Goal: Information Seeking & Learning: Learn about a topic

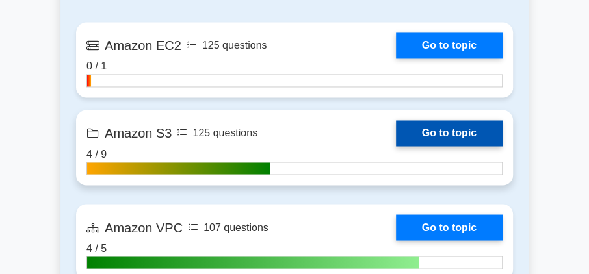
scroll to position [892, 0]
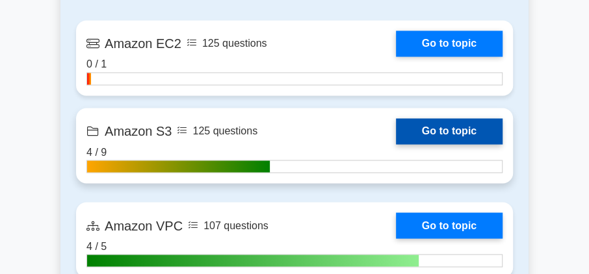
click at [440, 123] on link "Go to topic" at bounding box center [449, 131] width 107 height 26
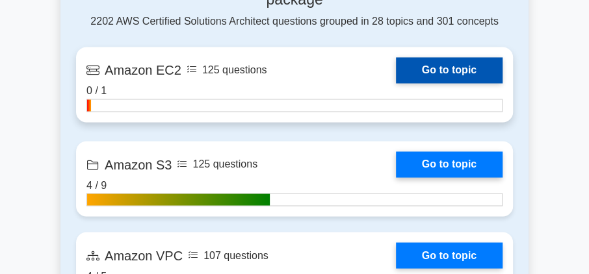
scroll to position [855, 0]
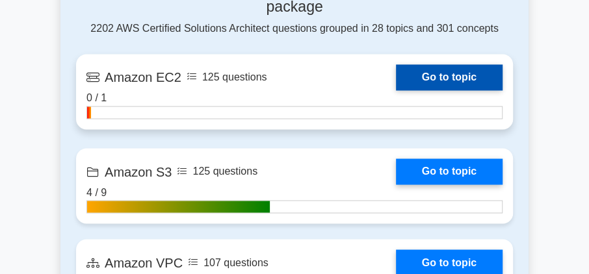
click at [458, 72] on link "Go to topic" at bounding box center [449, 77] width 107 height 26
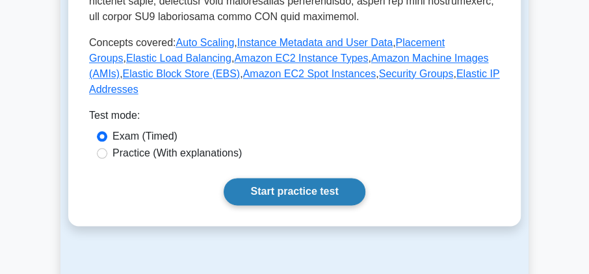
scroll to position [631, 0]
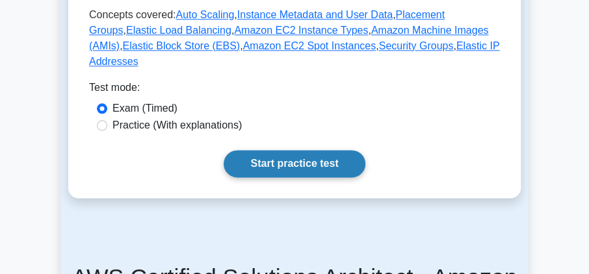
click at [295, 150] on link "Start practice test" at bounding box center [294, 163] width 141 height 27
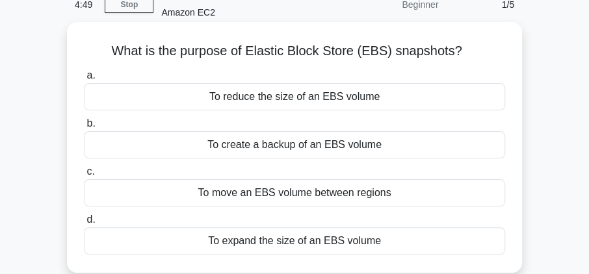
scroll to position [74, 0]
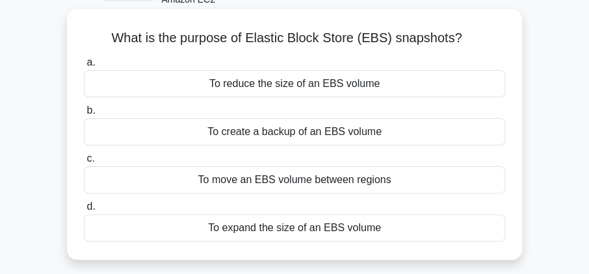
click at [300, 131] on div "To create a backup of an EBS volume" at bounding box center [294, 131] width 421 height 27
click at [84, 115] on input "b. To create a backup of an EBS volume" at bounding box center [84, 111] width 0 height 8
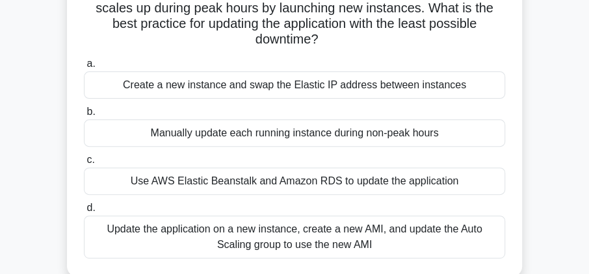
scroll to position [148, 0]
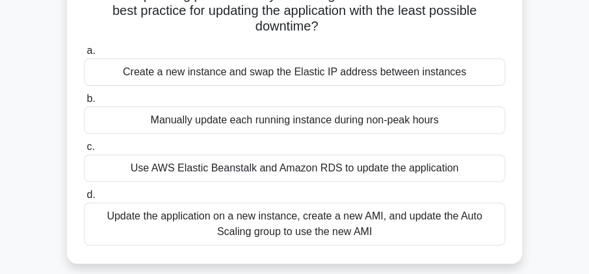
click at [294, 228] on div "Update the application on a new instance, create a new AMI, and update the Auto…" at bounding box center [294, 224] width 421 height 43
click at [84, 200] on input "d. Update the application on a new instance, create a new AMI, and update the A…" at bounding box center [84, 195] width 0 height 8
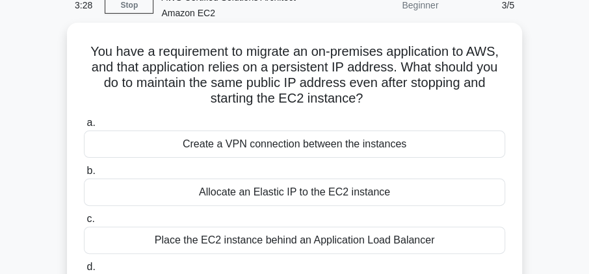
scroll to position [74, 0]
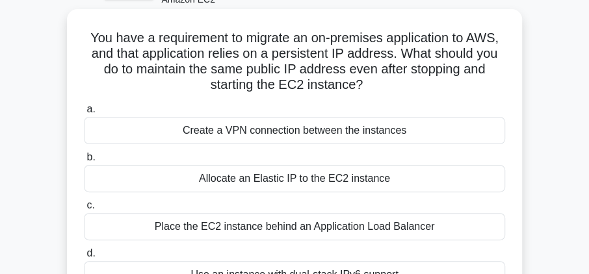
click at [266, 180] on div "Allocate an Elastic IP to the EC2 instance" at bounding box center [294, 178] width 421 height 27
click at [84, 162] on input "b. Allocate an Elastic IP to the EC2 instance" at bounding box center [84, 157] width 0 height 8
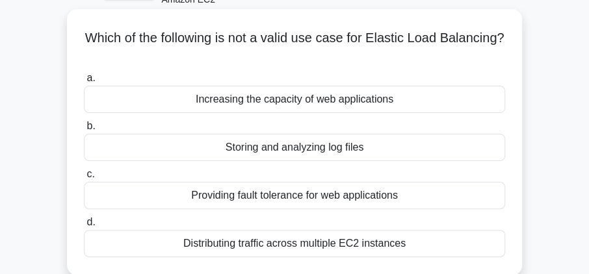
click at [260, 152] on div "Storing and analyzing log files" at bounding box center [294, 147] width 421 height 27
click at [84, 131] on input "b. Storing and analyzing log files" at bounding box center [84, 126] width 0 height 8
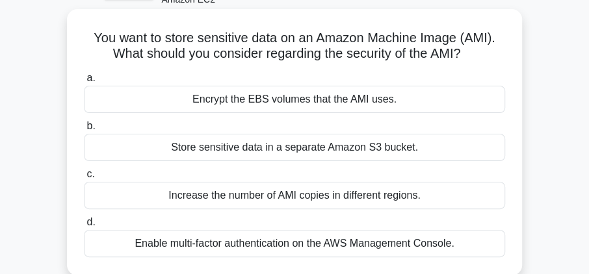
click at [252, 104] on div "Encrypt the EBS volumes that the AMI uses." at bounding box center [294, 99] width 421 height 27
click at [84, 83] on input "a. Encrypt the EBS volumes that the AMI uses." at bounding box center [84, 78] width 0 height 8
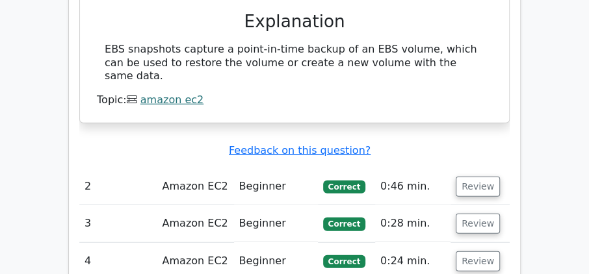
scroll to position [1301, 0]
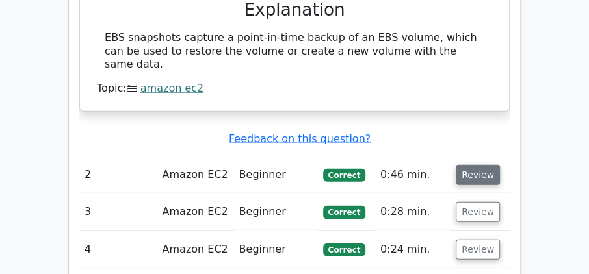
click at [484, 165] on button "Review" at bounding box center [478, 175] width 44 height 20
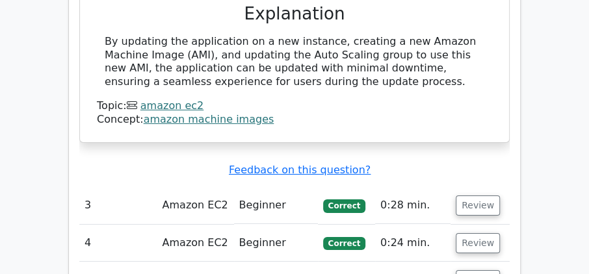
scroll to position [1821, 0]
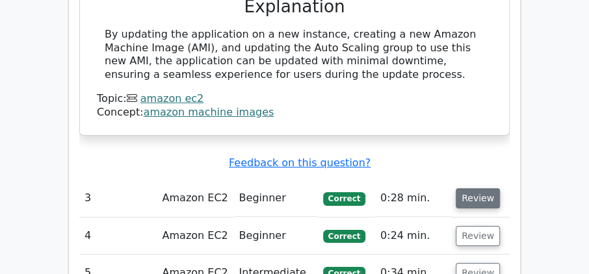
click at [475, 189] on button "Review" at bounding box center [478, 199] width 44 height 20
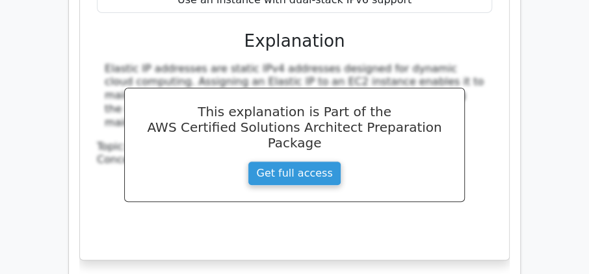
scroll to position [2304, 0]
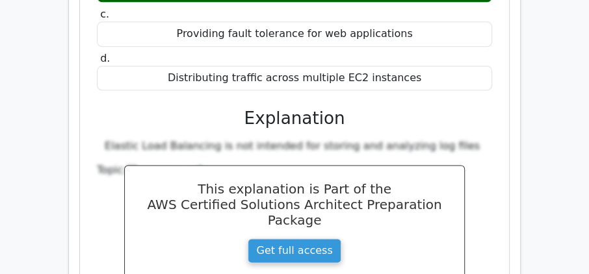
scroll to position [2899, 0]
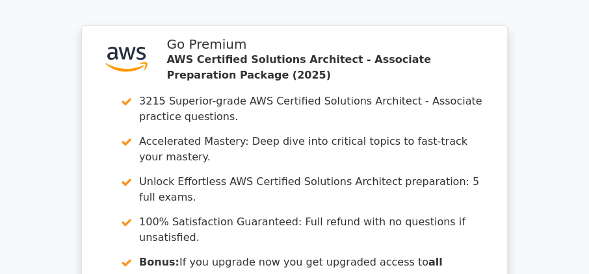
scroll to position [3790, 0]
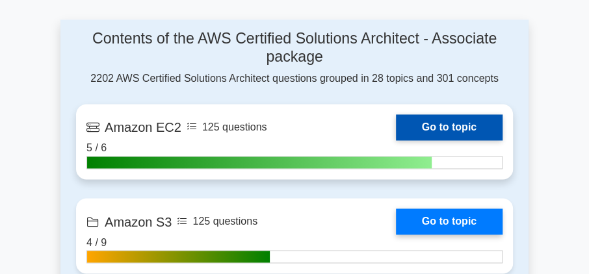
scroll to position [817, 0]
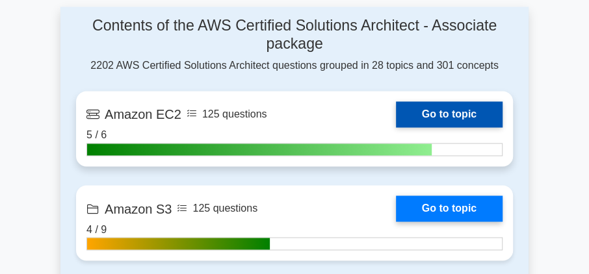
click at [448, 103] on link "Go to topic" at bounding box center [449, 114] width 107 height 26
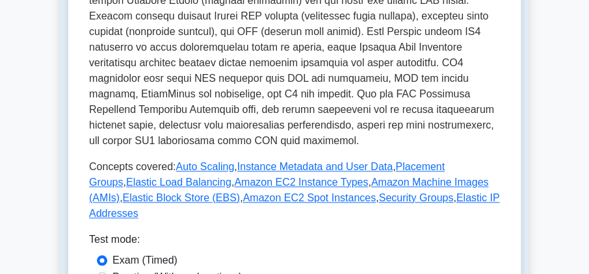
scroll to position [483, 0]
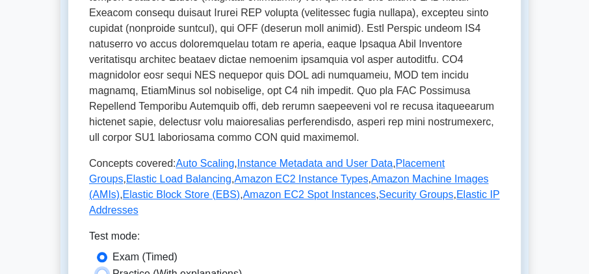
click at [103, 269] on input "Practice (With explanations)" at bounding box center [102, 274] width 10 height 10
radio input "true"
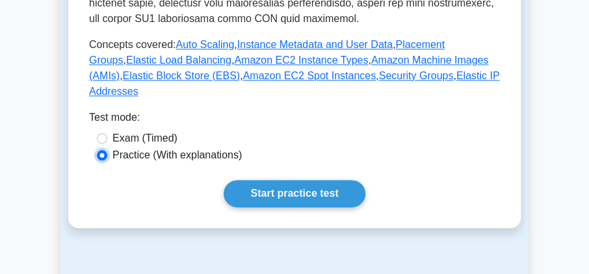
scroll to position [631, 0]
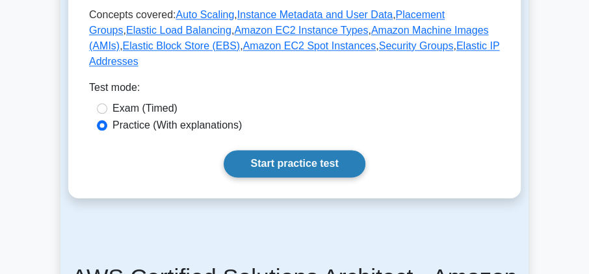
click at [319, 150] on link "Start practice test" at bounding box center [294, 163] width 141 height 27
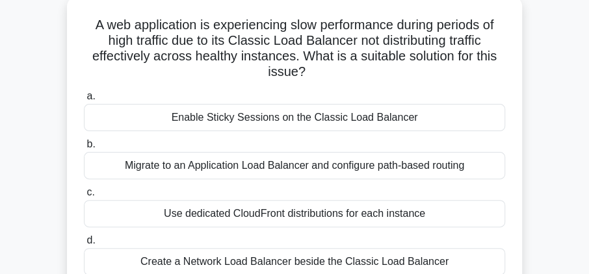
scroll to position [74, 0]
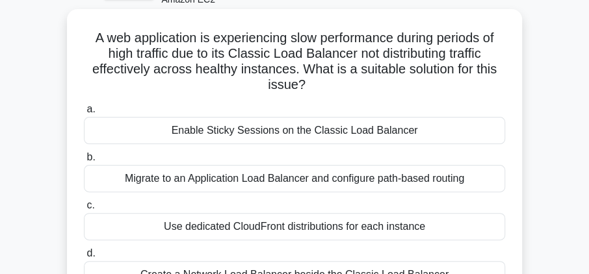
click at [328, 125] on div "Enable Sticky Sessions on the Classic Load Balancer" at bounding box center [294, 130] width 421 height 27
click at [84, 114] on input "a. Enable Sticky Sessions on the Classic Load Balancer" at bounding box center [84, 109] width 0 height 8
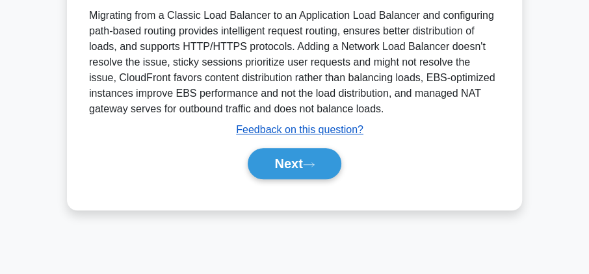
scroll to position [408, 0]
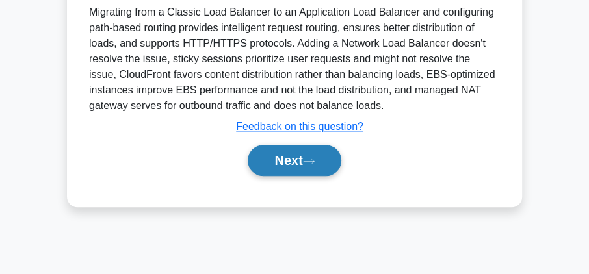
click at [279, 157] on button "Next" at bounding box center [294, 160] width 93 height 31
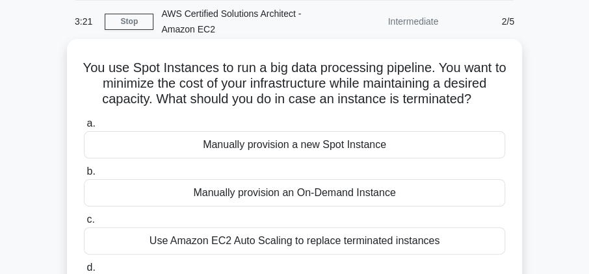
scroll to position [37, 0]
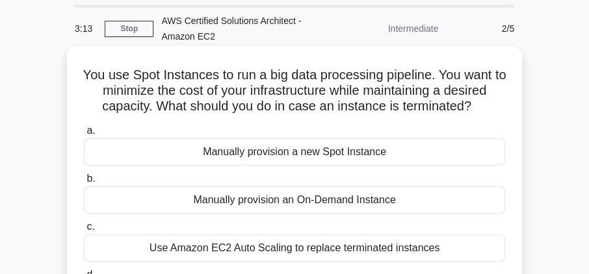
click at [189, 156] on div "Manually provision a new Spot Instance" at bounding box center [294, 152] width 421 height 27
click at [84, 135] on input "a. Manually provision a new Spot Instance" at bounding box center [84, 131] width 0 height 8
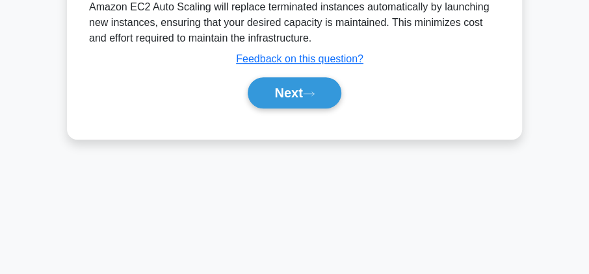
scroll to position [408, 0]
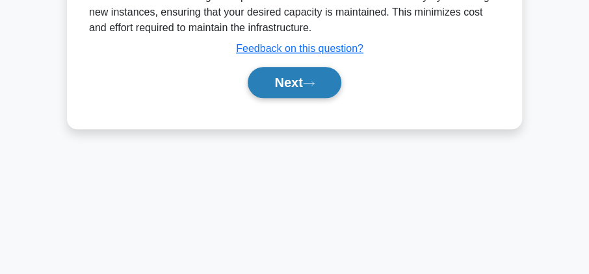
click at [311, 69] on button "Next" at bounding box center [294, 82] width 93 height 31
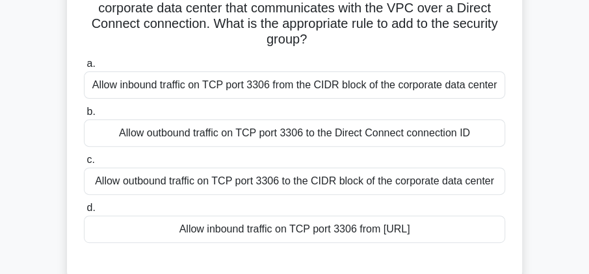
scroll to position [148, 0]
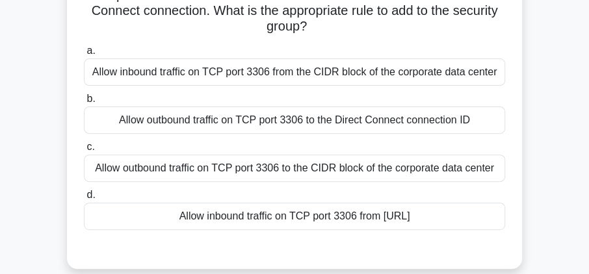
click at [239, 207] on div "Allow inbound traffic on TCP port 3306 from 0.0.0.0/0" at bounding box center [294, 216] width 421 height 27
click at [84, 200] on input "d. Allow inbound traffic on TCP port 3306 from 0.0.0.0/0" at bounding box center [84, 195] width 0 height 8
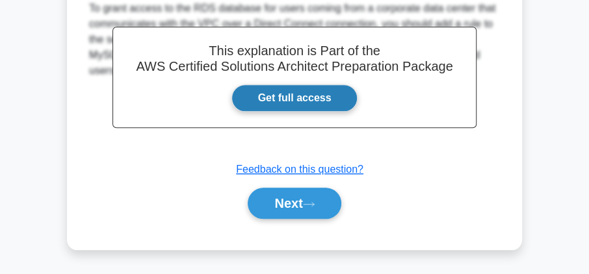
scroll to position [441, 0]
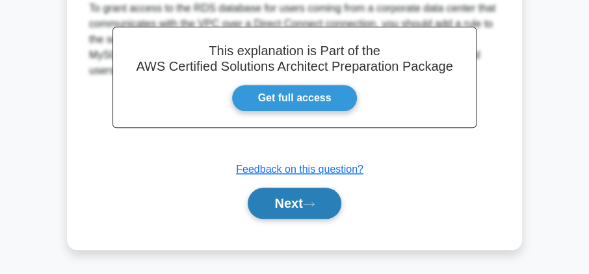
click at [250, 204] on button "Next" at bounding box center [294, 203] width 93 height 31
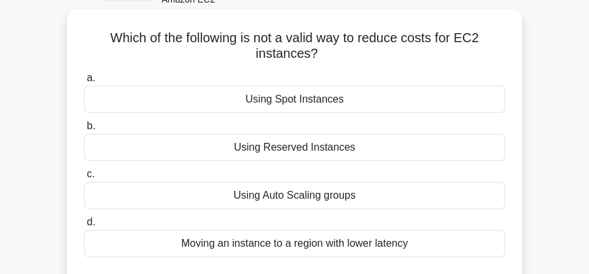
scroll to position [87, 0]
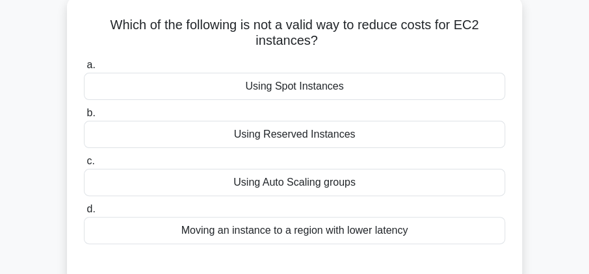
click at [216, 232] on div "Moving an instance to a region with lower latency" at bounding box center [294, 230] width 421 height 27
click at [84, 214] on input "d. Moving an instance to a region with lower latency" at bounding box center [84, 210] width 0 height 8
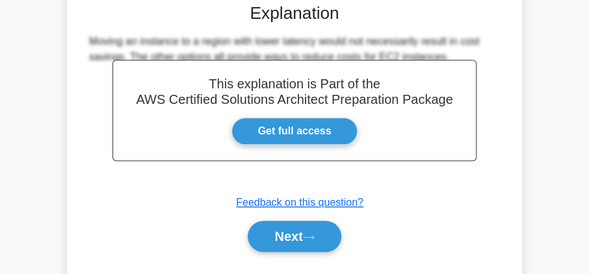
scroll to position [422, 0]
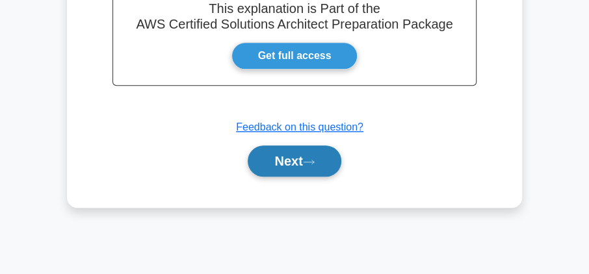
click at [308, 161] on icon at bounding box center [309, 162] width 12 height 7
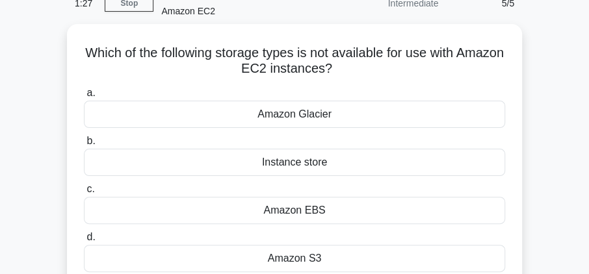
scroll to position [50, 0]
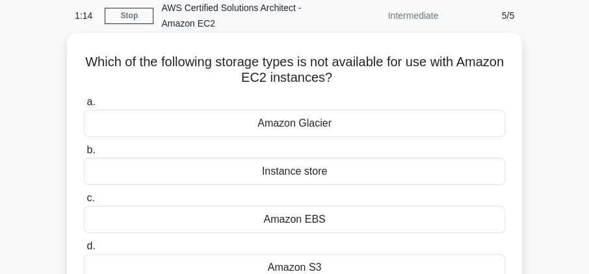
click at [308, 123] on div "Amazon Glacier" at bounding box center [294, 123] width 421 height 27
click at [84, 107] on input "a. Amazon Glacier" at bounding box center [84, 102] width 0 height 8
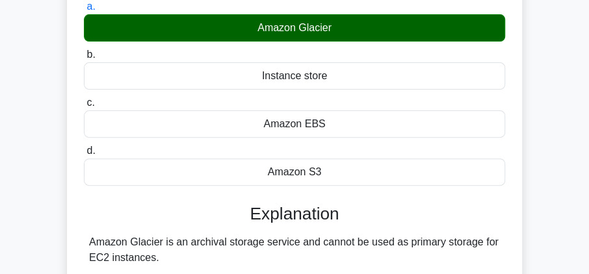
scroll to position [236, 0]
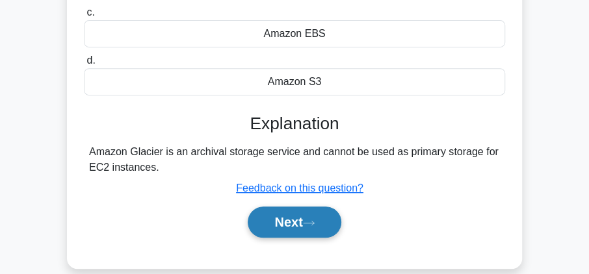
click at [283, 215] on button "Next" at bounding box center [294, 222] width 93 height 31
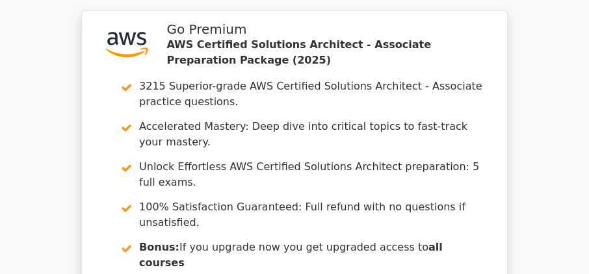
scroll to position [1858, 0]
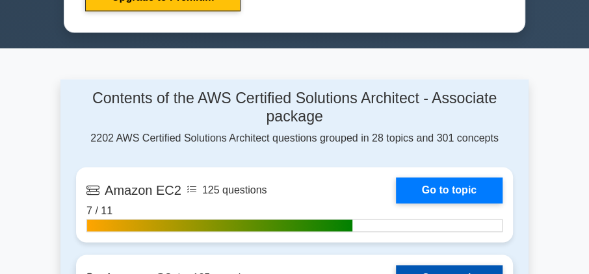
scroll to position [743, 0]
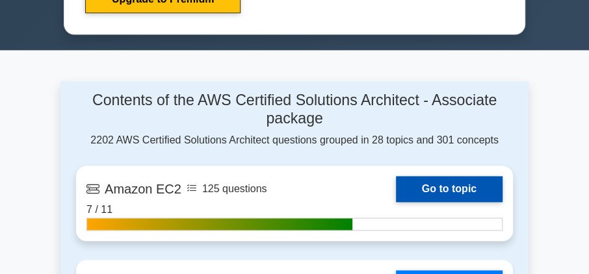
click at [438, 187] on link "Go to topic" at bounding box center [449, 189] width 107 height 26
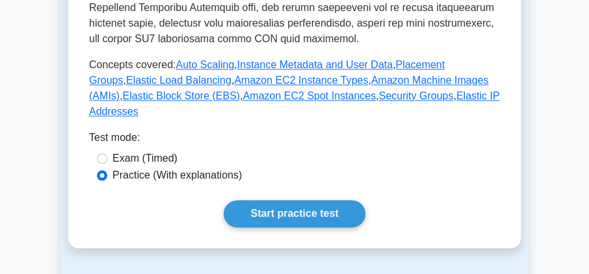
scroll to position [706, 0]
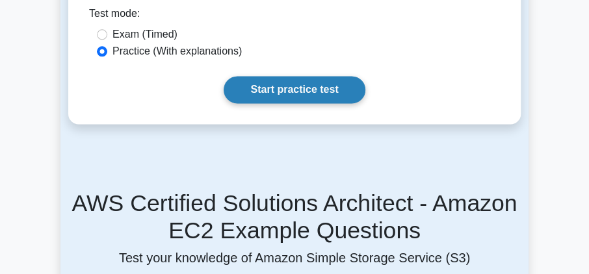
click at [325, 76] on link "Start practice test" at bounding box center [294, 89] width 141 height 27
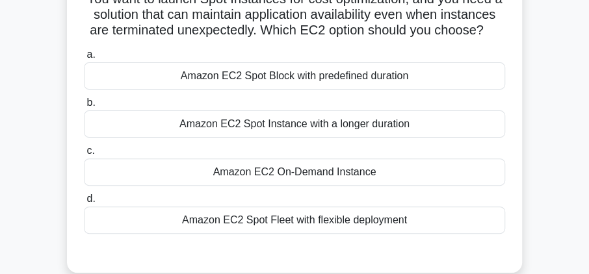
scroll to position [148, 0]
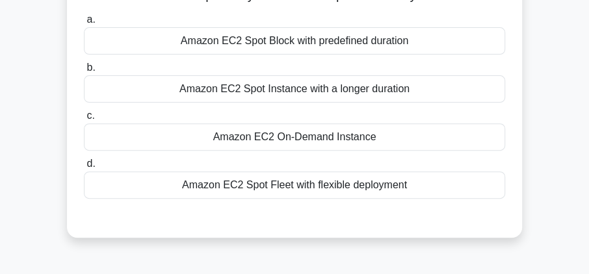
click at [292, 148] on div "Amazon EC2 On-Demand Instance" at bounding box center [294, 137] width 421 height 27
click at [84, 120] on input "c. Amazon EC2 On-Demand Instance" at bounding box center [84, 116] width 0 height 8
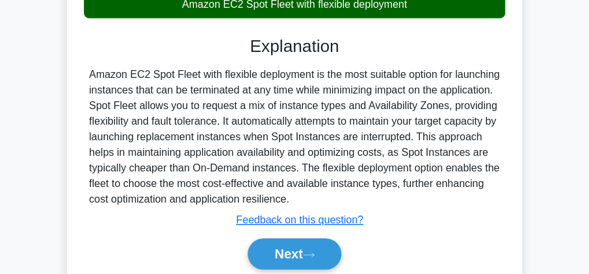
scroll to position [371, 0]
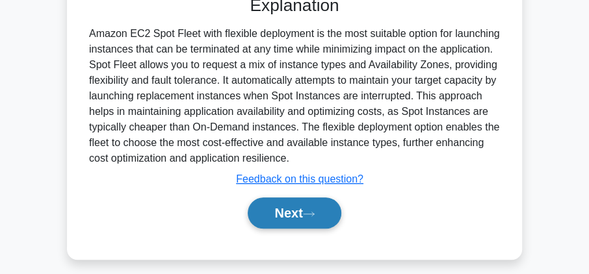
click at [280, 215] on button "Next" at bounding box center [294, 213] width 93 height 31
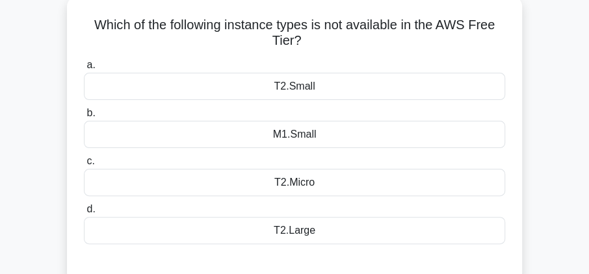
scroll to position [74, 0]
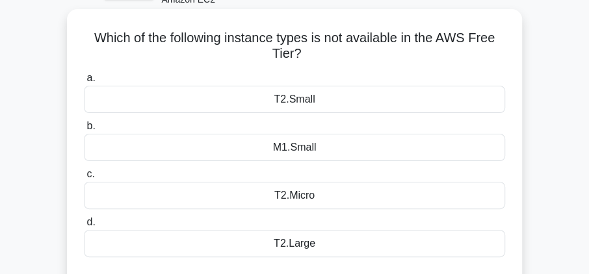
click at [315, 142] on div "M1.Small" at bounding box center [294, 147] width 421 height 27
click at [84, 131] on input "b. M1.Small" at bounding box center [84, 126] width 0 height 8
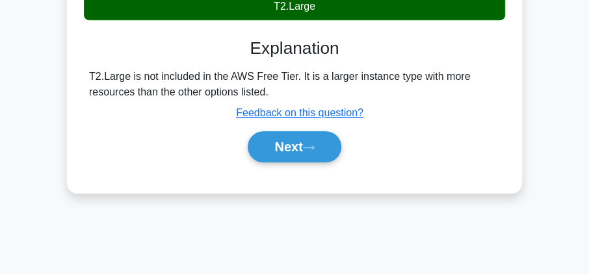
scroll to position [297, 0]
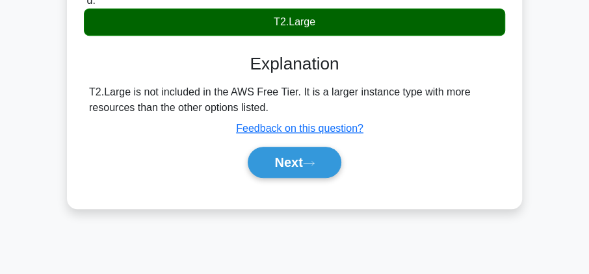
click at [313, 150] on button "Next" at bounding box center [294, 162] width 93 height 31
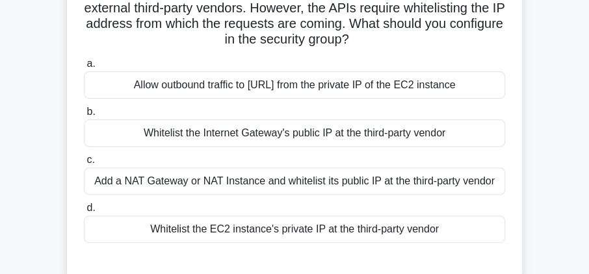
scroll to position [148, 0]
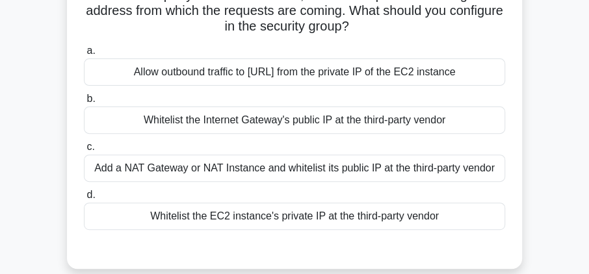
click at [303, 213] on div "Whitelist the EC2 instance's private IP at the third-party vendor" at bounding box center [294, 216] width 421 height 27
click at [84, 200] on input "d. Whitelist the EC2 instance's private IP at the third-party vendor" at bounding box center [84, 195] width 0 height 8
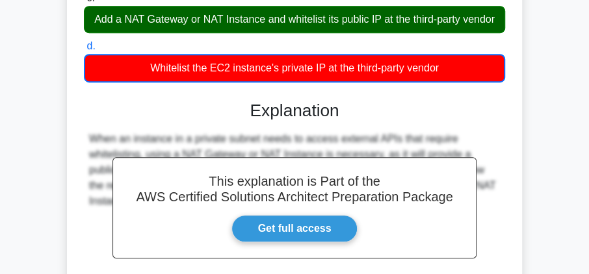
scroll to position [441, 0]
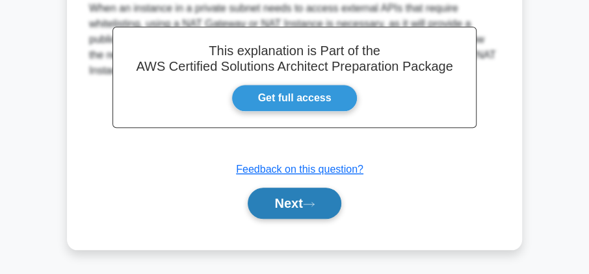
click at [310, 193] on button "Next" at bounding box center [294, 203] width 93 height 31
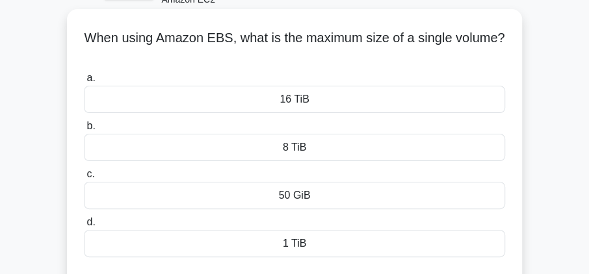
scroll to position [87, 0]
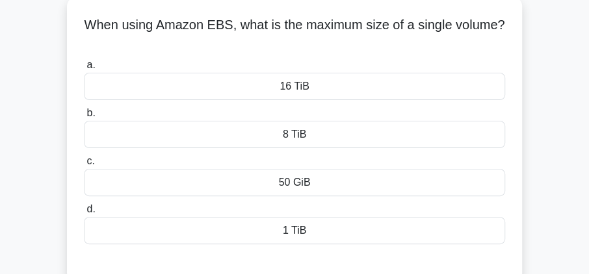
click at [289, 134] on div "8 TiB" at bounding box center [294, 134] width 421 height 27
click at [84, 118] on input "b. 8 TiB" at bounding box center [84, 113] width 0 height 8
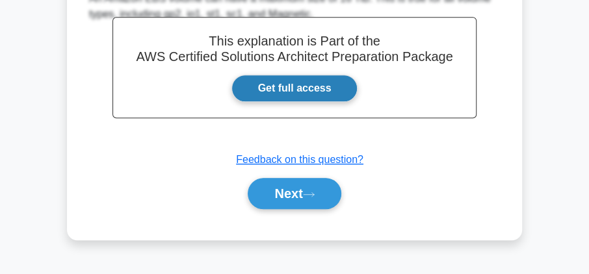
scroll to position [422, 0]
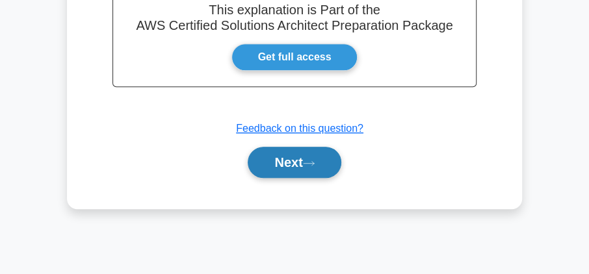
click at [306, 155] on button "Next" at bounding box center [294, 162] width 93 height 31
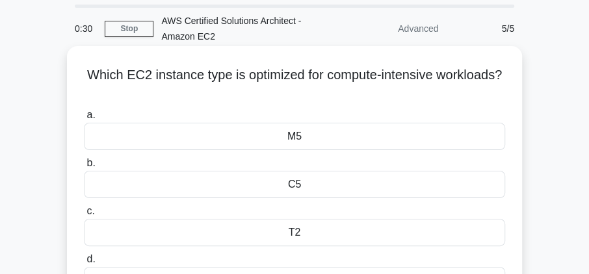
scroll to position [74, 0]
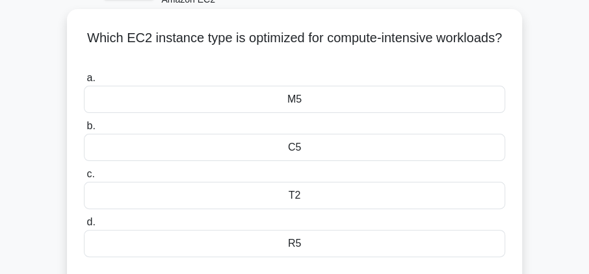
click at [295, 149] on div "C5" at bounding box center [294, 147] width 421 height 27
click at [84, 131] on input "b. C5" at bounding box center [84, 126] width 0 height 8
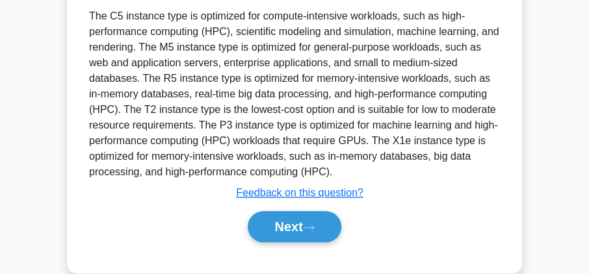
scroll to position [422, 0]
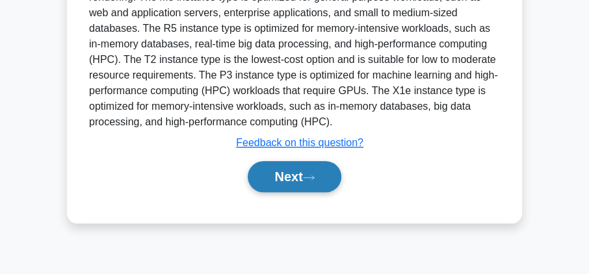
click at [308, 174] on icon at bounding box center [309, 177] width 12 height 7
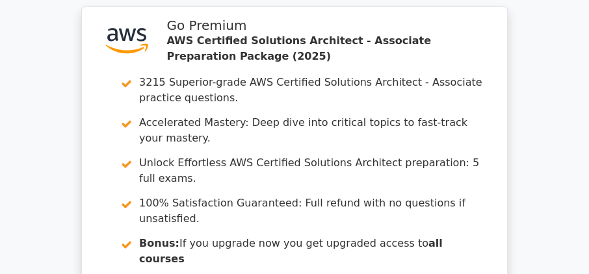
scroll to position [2006, 0]
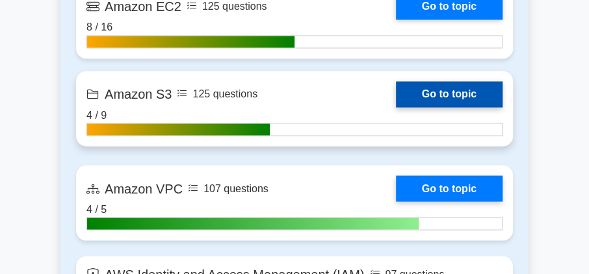
scroll to position [780, 0]
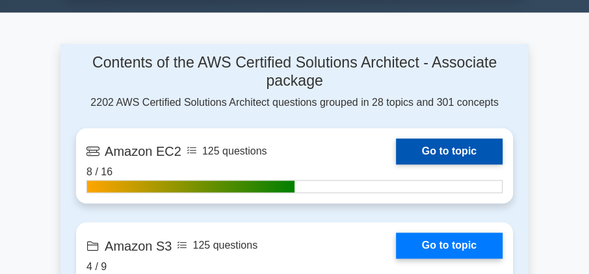
click at [416, 140] on link "Go to topic" at bounding box center [449, 152] width 107 height 26
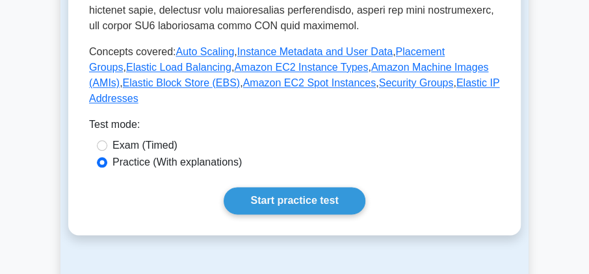
scroll to position [631, 0]
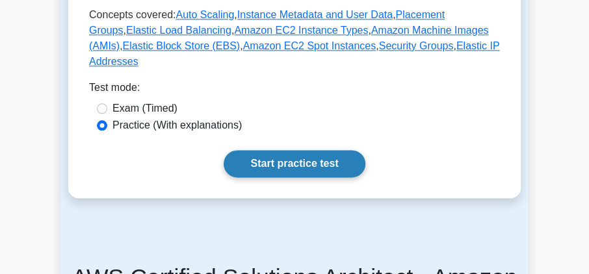
click at [263, 150] on link "Start practice test" at bounding box center [294, 163] width 141 height 27
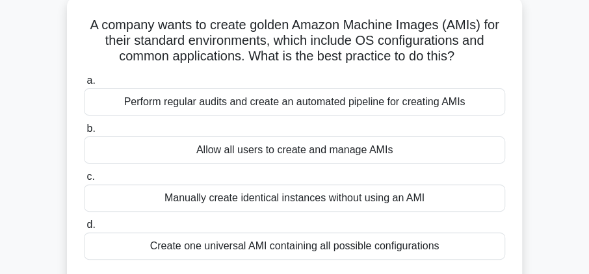
scroll to position [74, 0]
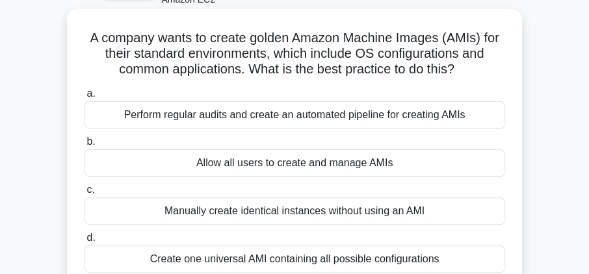
click at [364, 165] on div "Allow all users to create and manage AMIs" at bounding box center [294, 163] width 421 height 27
click at [84, 146] on input "b. Allow all users to create and manage AMIs" at bounding box center [84, 142] width 0 height 8
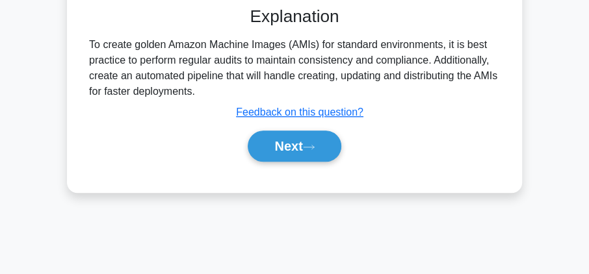
scroll to position [422, 0]
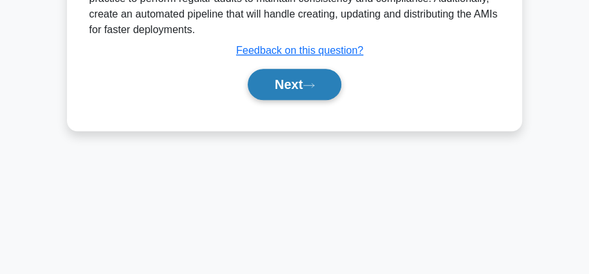
click at [330, 78] on button "Next" at bounding box center [294, 84] width 93 height 31
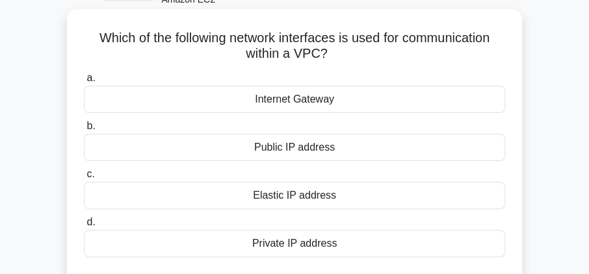
scroll to position [87, 0]
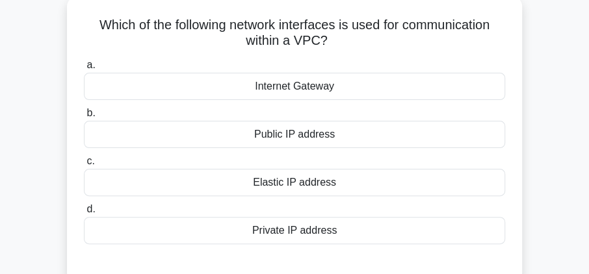
click at [280, 229] on div "Private IP address" at bounding box center [294, 230] width 421 height 27
click at [84, 214] on input "d. Private IP address" at bounding box center [84, 210] width 0 height 8
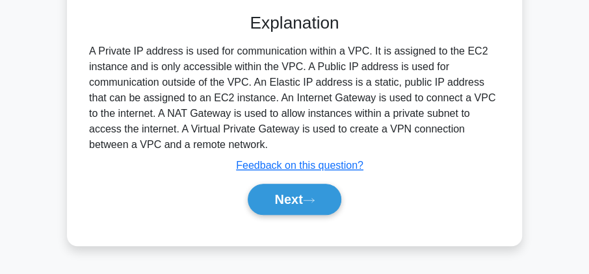
scroll to position [422, 0]
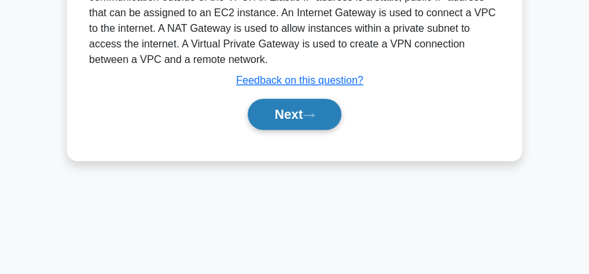
click at [310, 113] on icon at bounding box center [309, 115] width 12 height 7
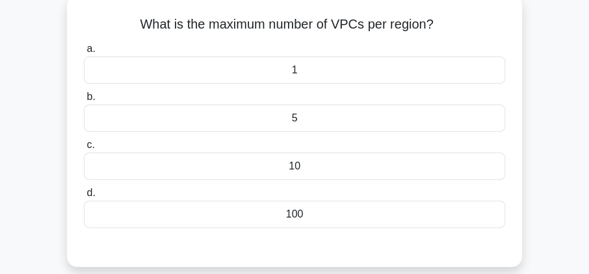
scroll to position [87, 0]
click at [289, 161] on div "10" at bounding box center [294, 166] width 421 height 27
click at [84, 150] on input "c. 10" at bounding box center [84, 146] width 0 height 8
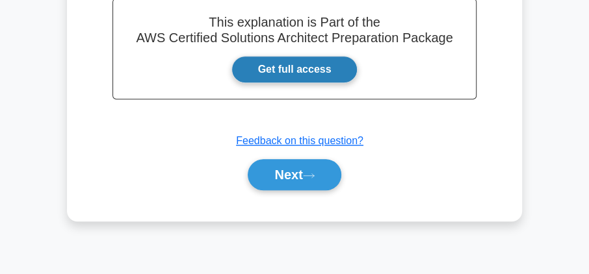
scroll to position [422, 0]
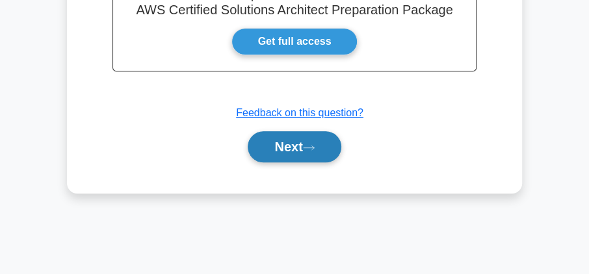
click at [297, 146] on button "Next" at bounding box center [294, 146] width 93 height 31
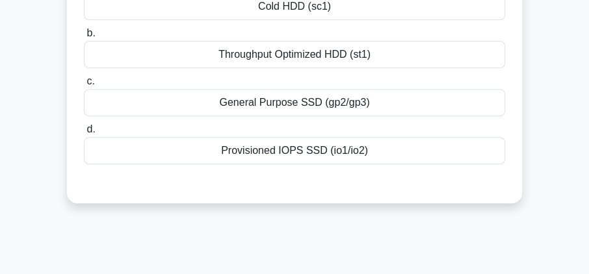
scroll to position [87, 0]
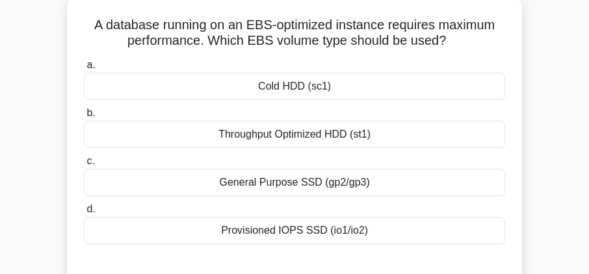
click at [274, 178] on div "General Purpose SSD (gp2/gp3)" at bounding box center [294, 182] width 421 height 27
click at [84, 166] on input "c. General Purpose SSD (gp2/gp3)" at bounding box center [84, 161] width 0 height 8
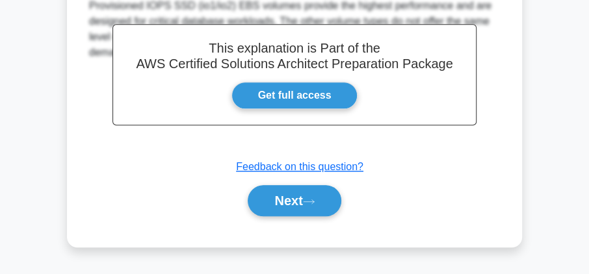
scroll to position [385, 0]
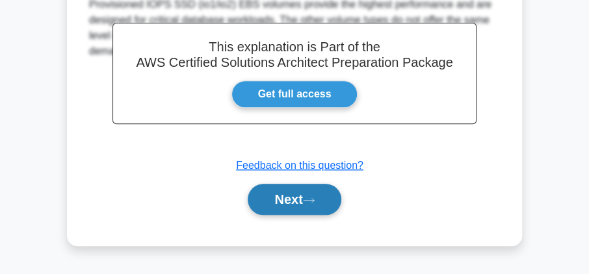
click at [295, 198] on button "Next" at bounding box center [294, 199] width 93 height 31
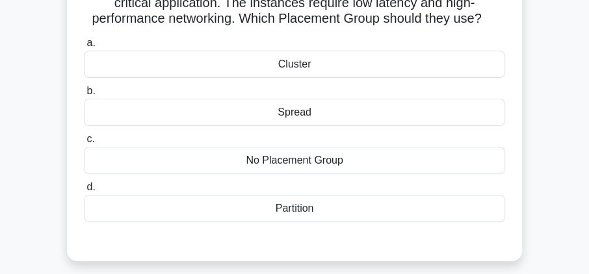
scroll to position [87, 0]
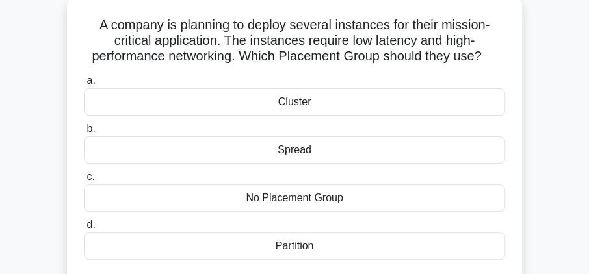
click at [347, 147] on div "Spread" at bounding box center [294, 150] width 421 height 27
click at [84, 133] on input "b. Spread" at bounding box center [84, 129] width 0 height 8
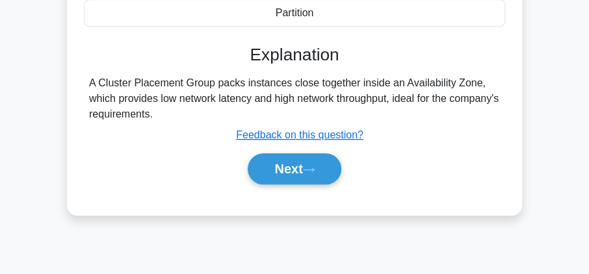
scroll to position [347, 0]
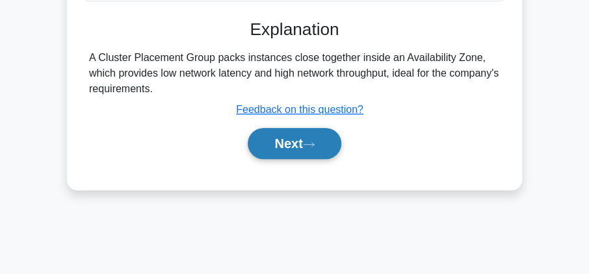
click at [254, 139] on button "Next" at bounding box center [294, 143] width 93 height 31
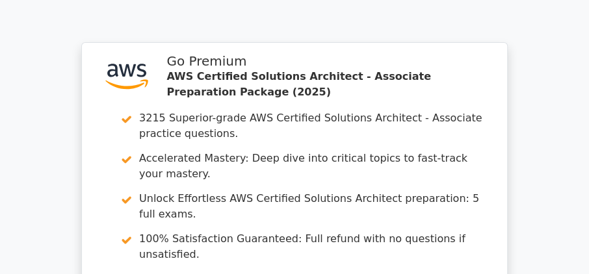
scroll to position [1858, 0]
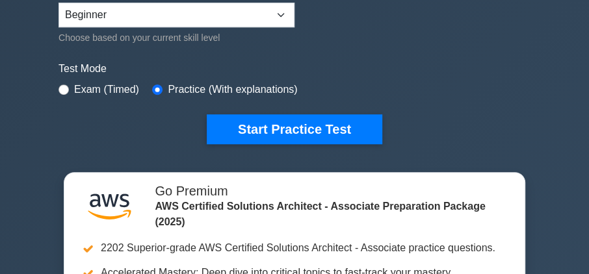
scroll to position [371, 0]
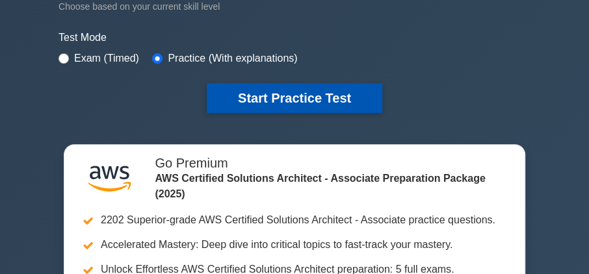
click at [293, 96] on button "Start Practice Test" at bounding box center [295, 98] width 176 height 30
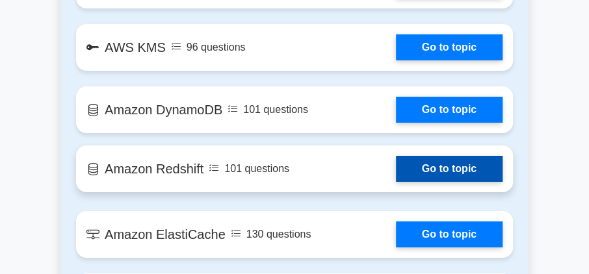
scroll to position [1858, 0]
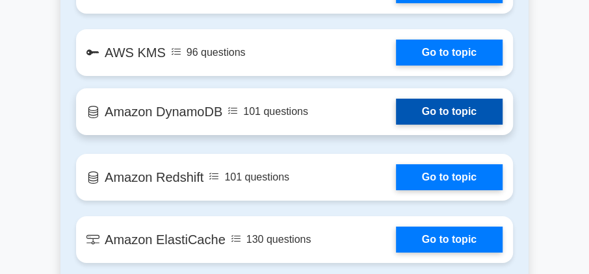
click at [425, 111] on link "Go to topic" at bounding box center [449, 112] width 107 height 26
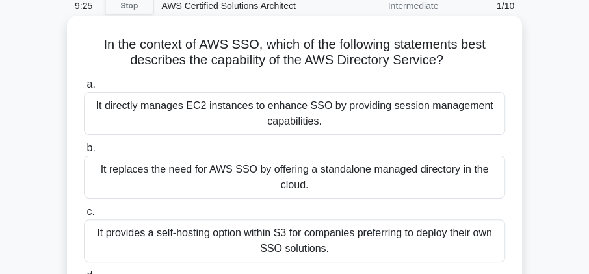
scroll to position [37, 0]
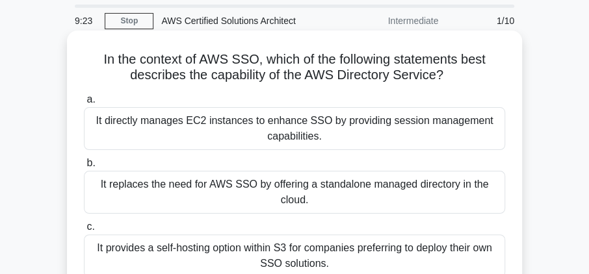
click at [285, 133] on div "It directly manages EC2 instances to enhance SSO by providing session managemen…" at bounding box center [294, 128] width 421 height 43
click at [84, 104] on input "a. It directly manages EC2 instances to enhance SSO by providing session manage…" at bounding box center [84, 100] width 0 height 8
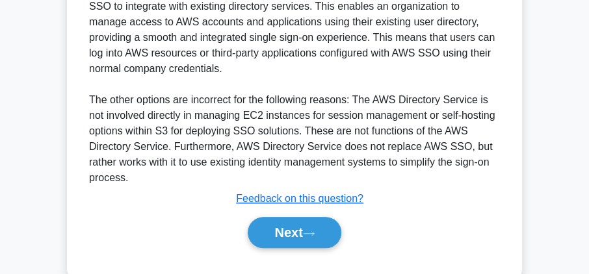
scroll to position [472, 0]
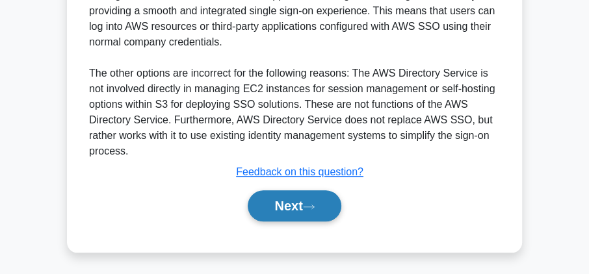
click at [259, 194] on button "Next" at bounding box center [294, 206] width 93 height 31
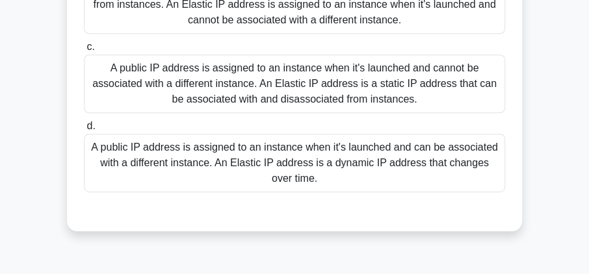
click at [252, 214] on div "9:16 Stop AWS Certified Solutions Architect Intermediate 2/10 What is the diffe…" at bounding box center [294, 118] width 468 height 650
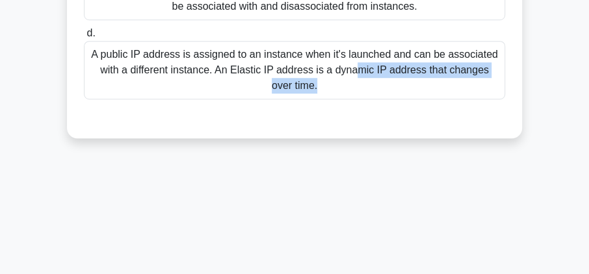
scroll to position [347, 0]
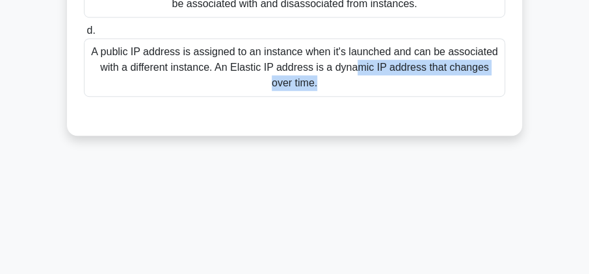
click at [263, 219] on div "9:14 Stop AWS Certified Solutions Architect Intermediate 2/10 What is the diffe…" at bounding box center [294, 19] width 468 height 650
click at [274, 204] on div "9:14 Stop AWS Certified Solutions Architect Intermediate 2/10 What is the diffe…" at bounding box center [294, 19] width 468 height 650
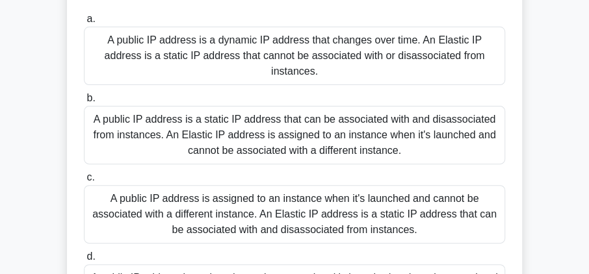
scroll to position [125, 0]
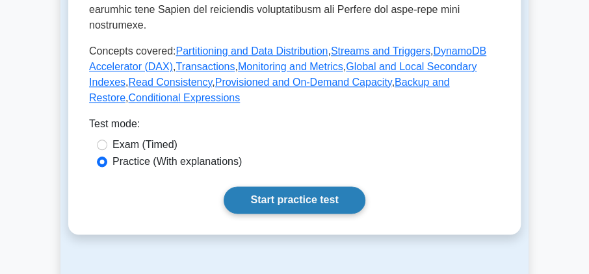
scroll to position [611, 0]
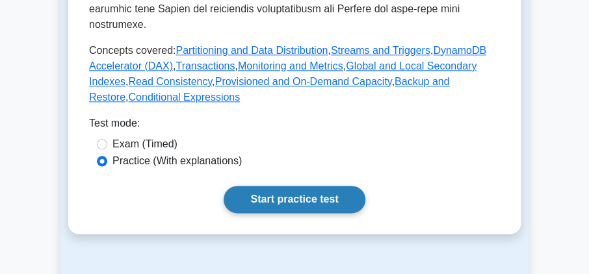
click at [307, 186] on link "Start practice test" at bounding box center [294, 199] width 141 height 27
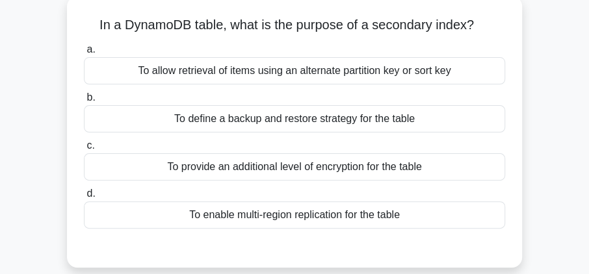
scroll to position [74, 0]
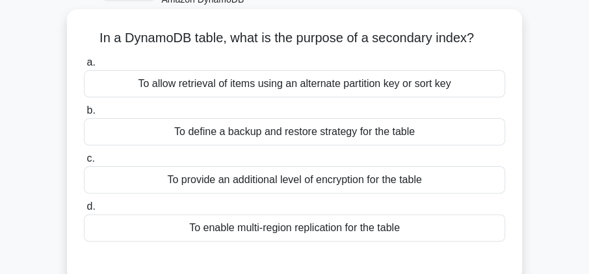
click at [379, 85] on div "To allow retrieval of items using an alternate partition key or sort key" at bounding box center [294, 83] width 421 height 27
click at [84, 67] on input "a. To allow retrieval of items using an alternate partition key or sort key" at bounding box center [84, 63] width 0 height 8
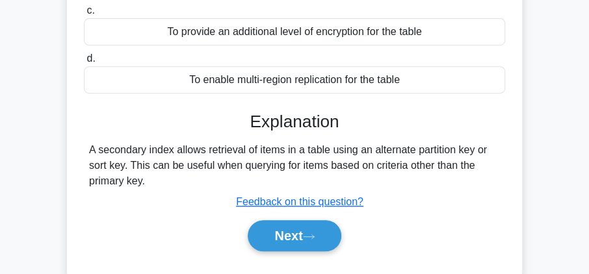
scroll to position [222, 0]
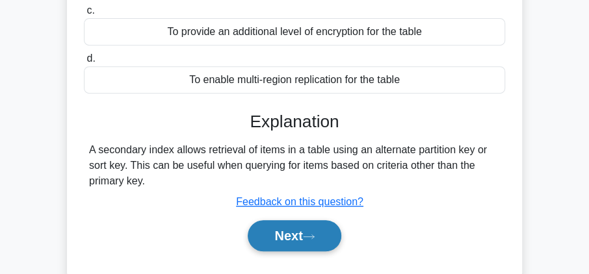
click at [319, 227] on button "Next" at bounding box center [294, 235] width 93 height 31
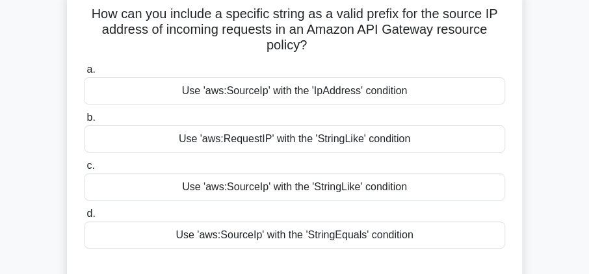
scroll to position [111, 0]
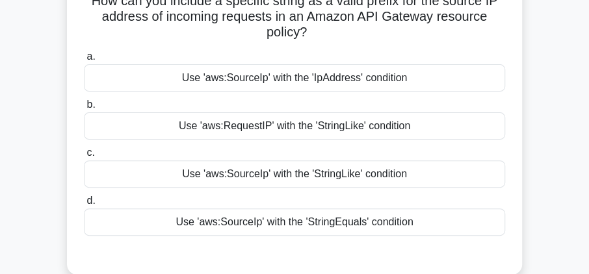
click at [237, 81] on div "Use 'aws:SourceIp' with the 'IpAddress' condition" at bounding box center [294, 77] width 421 height 27
click at [84, 61] on input "a. Use 'aws:SourceIp' with the 'IpAddress' condition" at bounding box center [84, 57] width 0 height 8
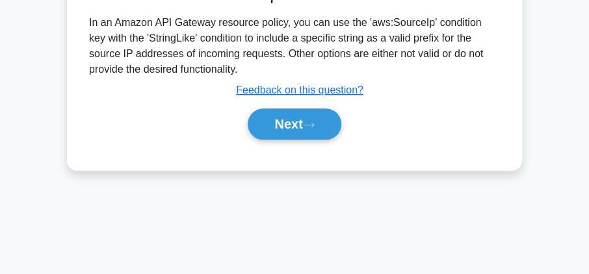
scroll to position [422, 0]
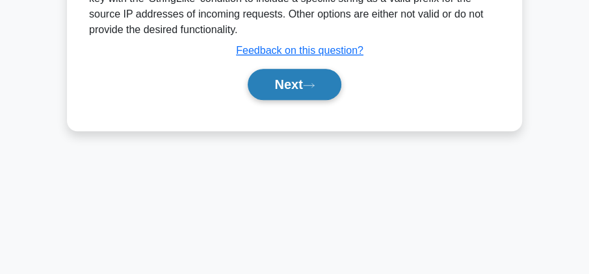
click at [282, 84] on button "Next" at bounding box center [294, 84] width 93 height 31
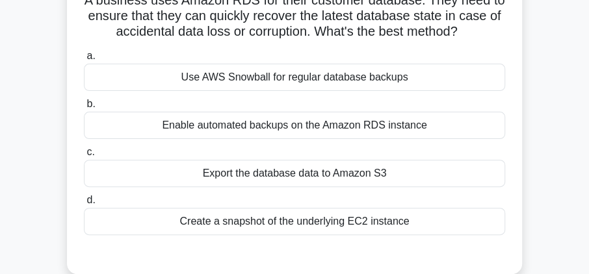
scroll to position [125, 0]
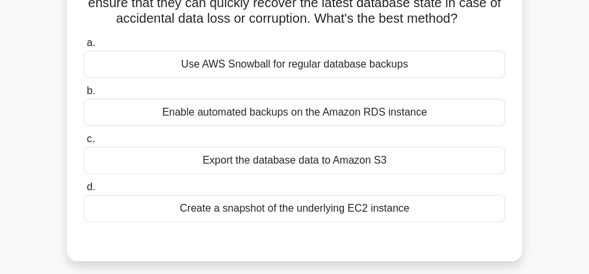
click at [295, 203] on div "Create a snapshot of the underlying EC2 instance" at bounding box center [294, 208] width 421 height 27
click at [84, 192] on input "d. Create a snapshot of the underlying EC2 instance" at bounding box center [84, 187] width 0 height 8
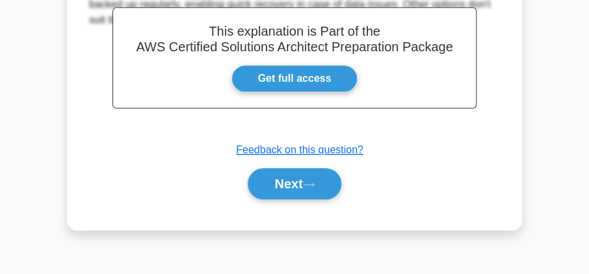
scroll to position [422, 0]
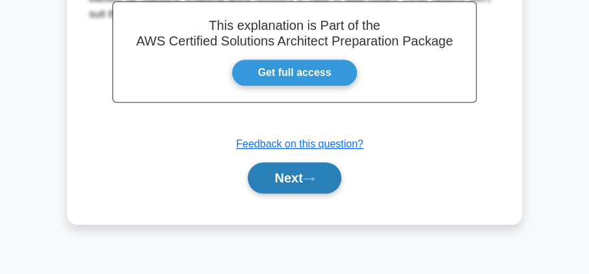
click at [305, 190] on button "Next" at bounding box center [294, 178] width 93 height 31
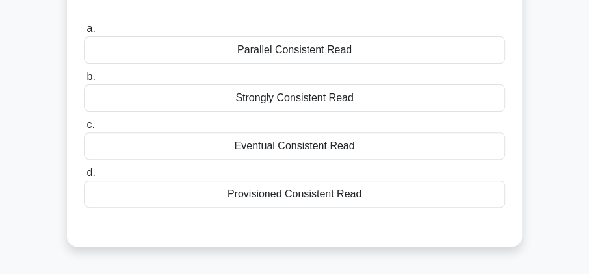
scroll to position [148, 0]
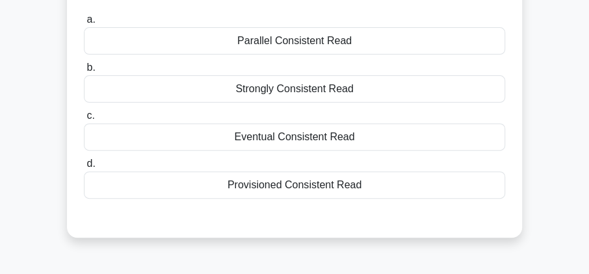
click at [349, 185] on div "Provisioned Consistent Read" at bounding box center [294, 185] width 421 height 27
click at [84, 168] on input "d. Provisioned Consistent Read" at bounding box center [84, 164] width 0 height 8
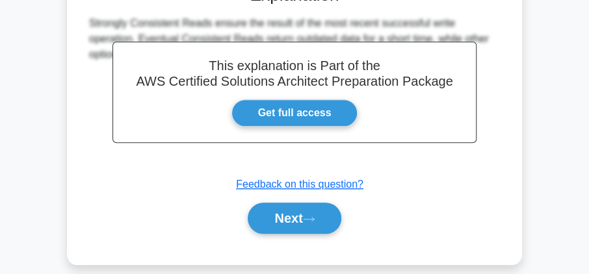
scroll to position [385, 0]
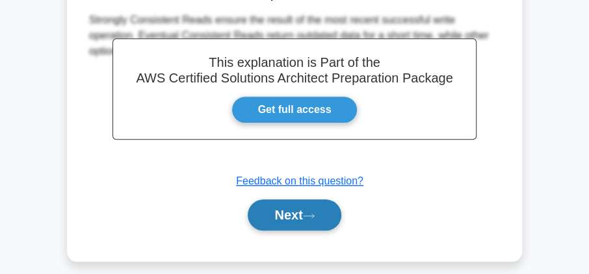
click at [294, 215] on button "Next" at bounding box center [294, 215] width 93 height 31
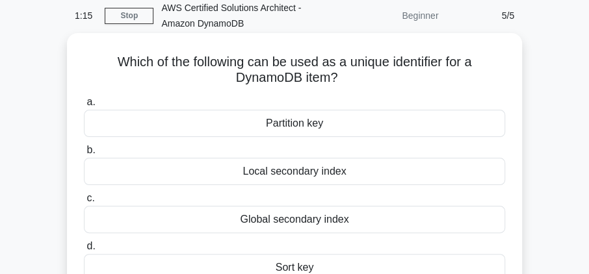
scroll to position [87, 0]
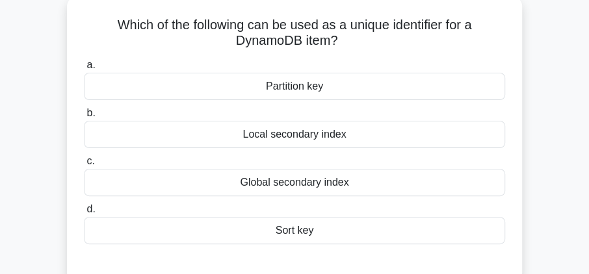
click at [306, 230] on div "Sort key" at bounding box center [294, 230] width 421 height 27
click at [84, 214] on input "d. Sort key" at bounding box center [84, 210] width 0 height 8
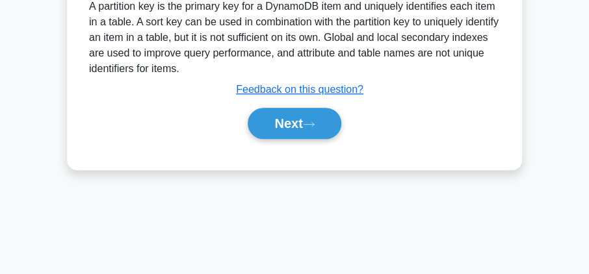
scroll to position [385, 0]
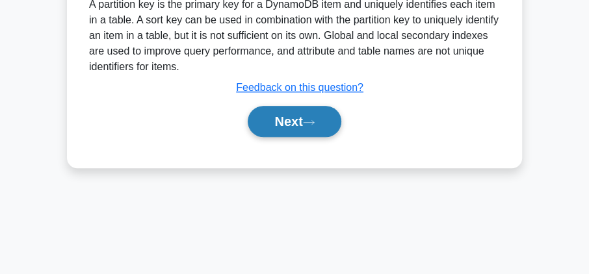
click at [293, 115] on button "Next" at bounding box center [294, 121] width 93 height 31
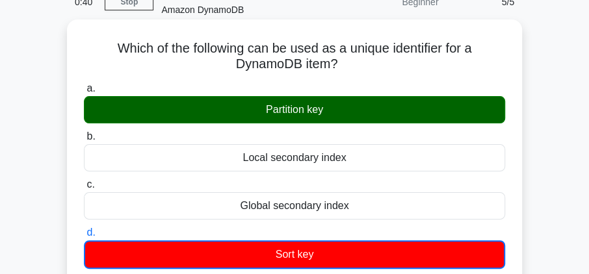
scroll to position [50, 0]
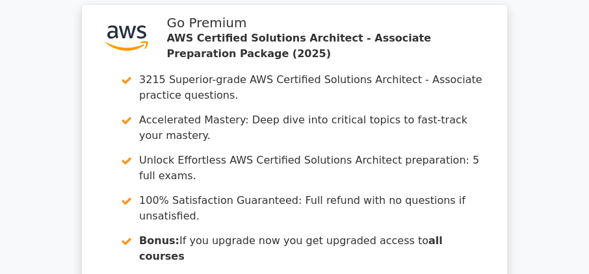
scroll to position [1889, 0]
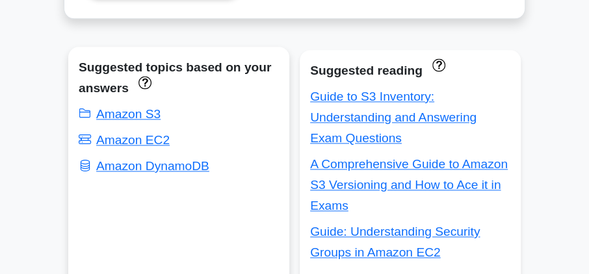
scroll to position [817, 0]
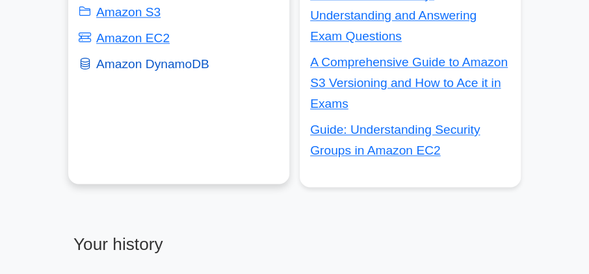
click at [163, 62] on link "Amazon DynamoDB" at bounding box center [144, 64] width 131 height 14
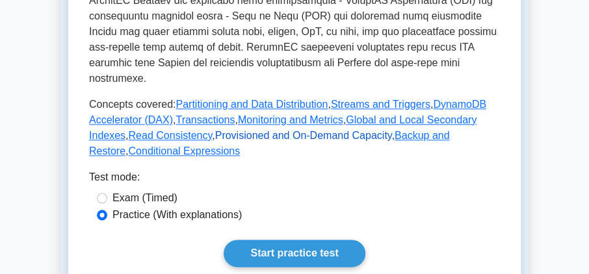
scroll to position [594, 0]
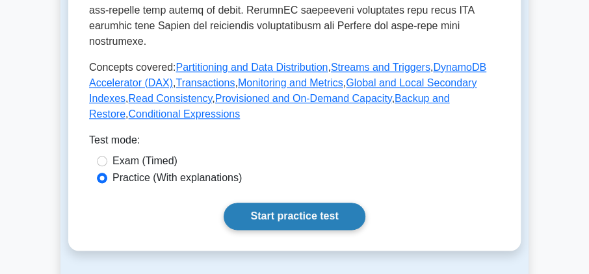
click at [262, 203] on link "Start practice test" at bounding box center [294, 216] width 141 height 27
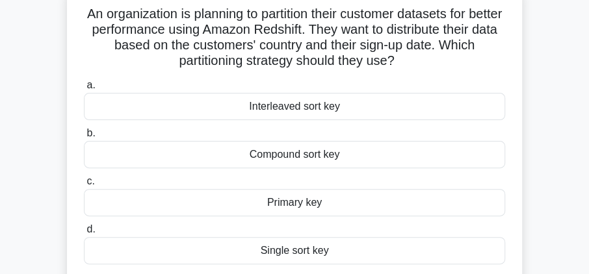
scroll to position [111, 0]
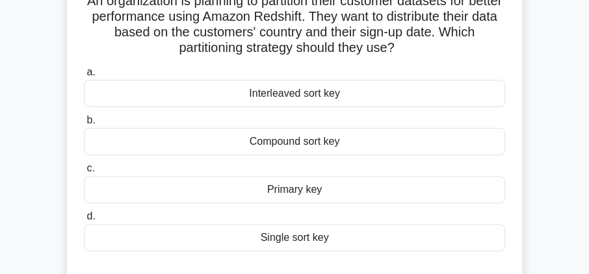
click at [290, 190] on div "Primary key" at bounding box center [294, 189] width 421 height 27
click at [84, 173] on input "c. Primary key" at bounding box center [84, 169] width 0 height 8
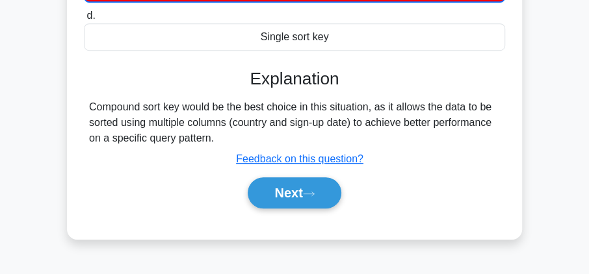
scroll to position [310, 0]
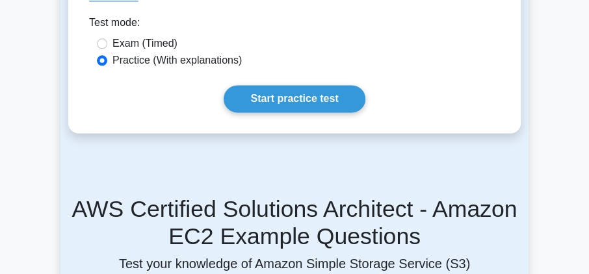
scroll to position [706, 0]
